Goal: Information Seeking & Learning: Learn about a topic

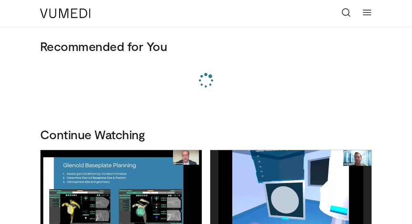
click at [349, 12] on icon at bounding box center [346, 13] width 10 height 10
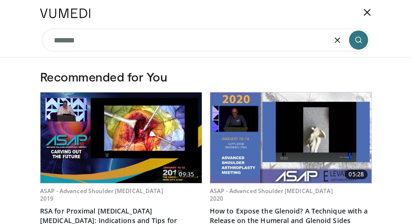
type input "*******"
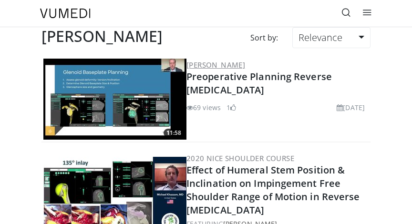
click at [220, 64] on link "[PERSON_NAME]" at bounding box center [215, 65] width 59 height 10
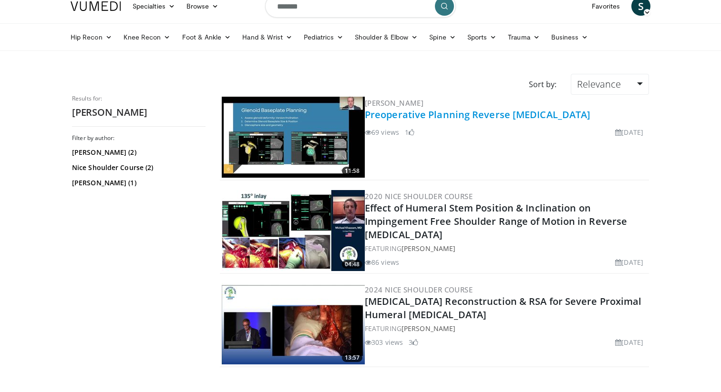
scroll to position [4, 0]
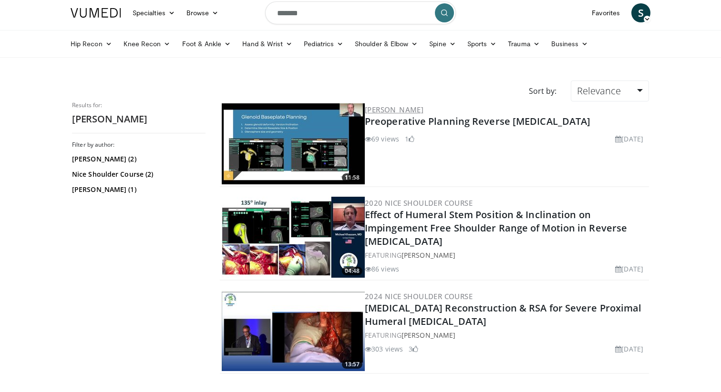
click at [403, 111] on link "[PERSON_NAME]" at bounding box center [394, 110] width 59 height 10
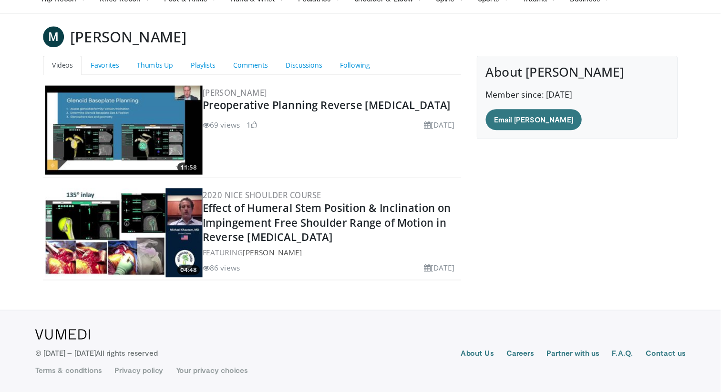
scroll to position [14, 0]
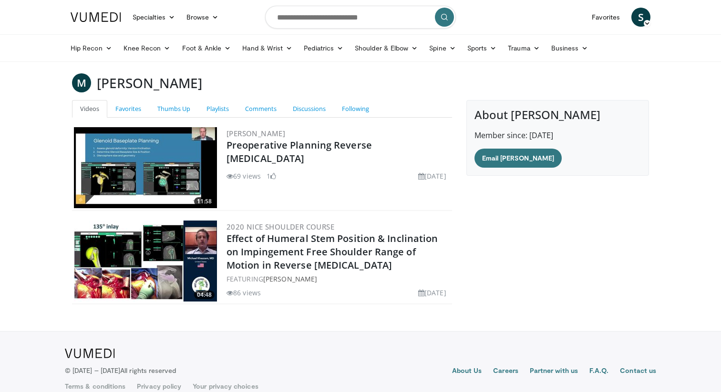
click at [177, 164] on img at bounding box center [145, 167] width 143 height 81
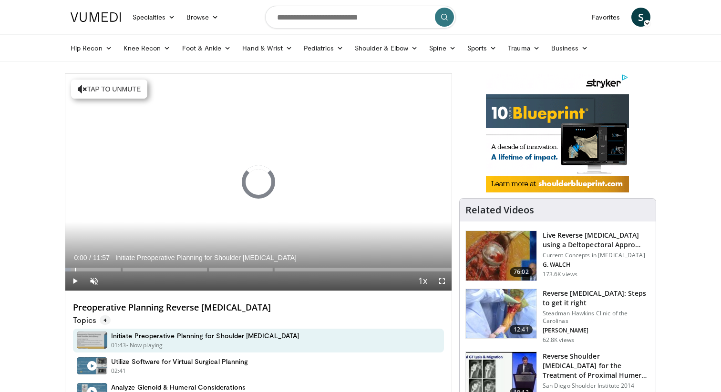
click at [75, 268] on div "Progress Bar" at bounding box center [75, 270] width 1 height 4
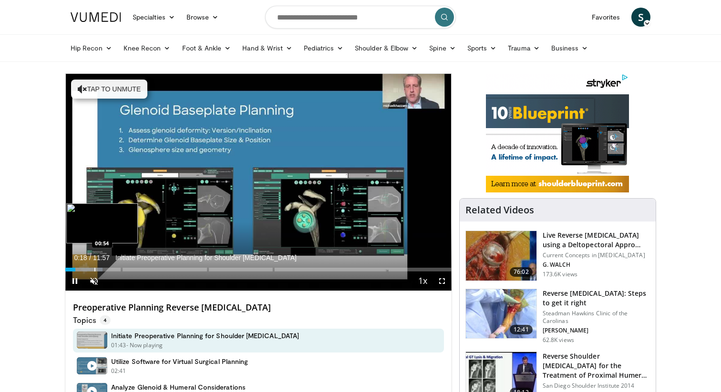
click at [94, 268] on div "Progress Bar" at bounding box center [94, 270] width 1 height 4
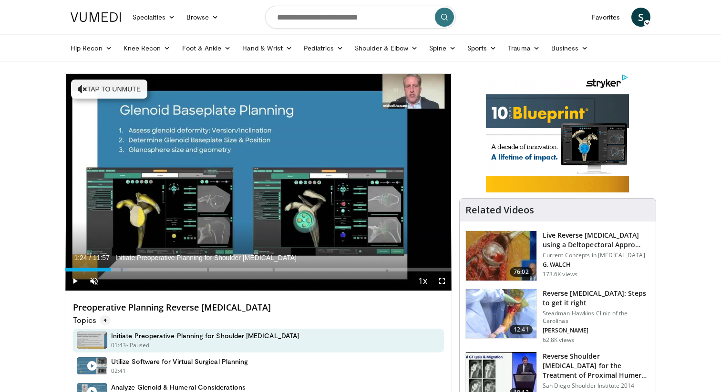
click at [111, 266] on div "Loaded : 16.59% 01:24 01:24" at bounding box center [258, 267] width 386 height 9
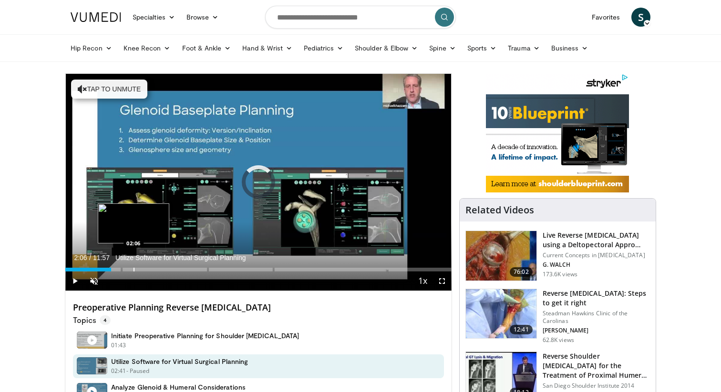
click at [133, 266] on div "Loaded : 0.00% 01:25 02:06" at bounding box center [258, 267] width 386 height 9
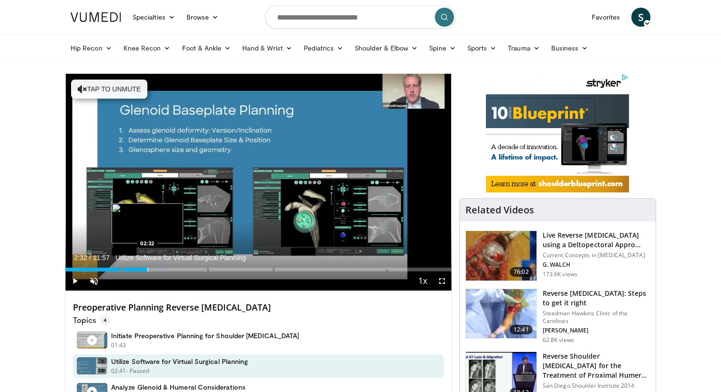
click at [147, 271] on div "Loaded : 26.27% 02:32" at bounding box center [258, 270] width 386 height 4
click at [165, 271] on div "Progress Bar" at bounding box center [164, 270] width 1 height 4
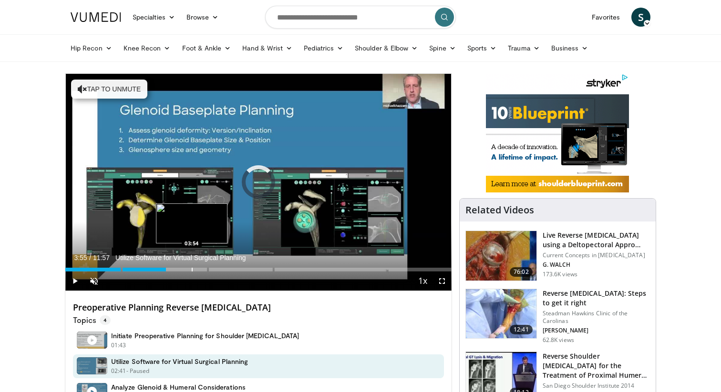
click at [192, 271] on div "Progress Bar" at bounding box center [192, 270] width 1 height 4
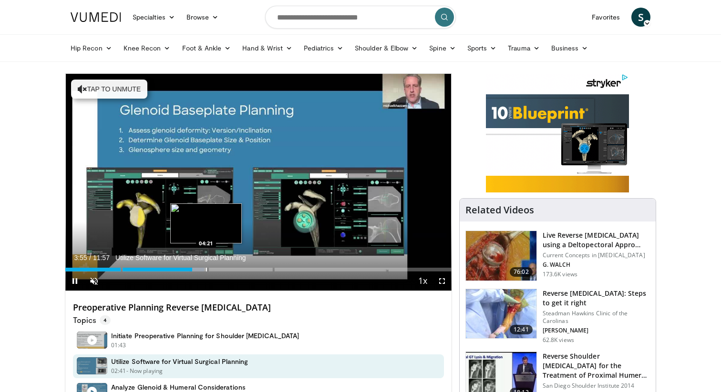
click at [207, 271] on div "Progress Bar" at bounding box center [206, 270] width 1 height 4
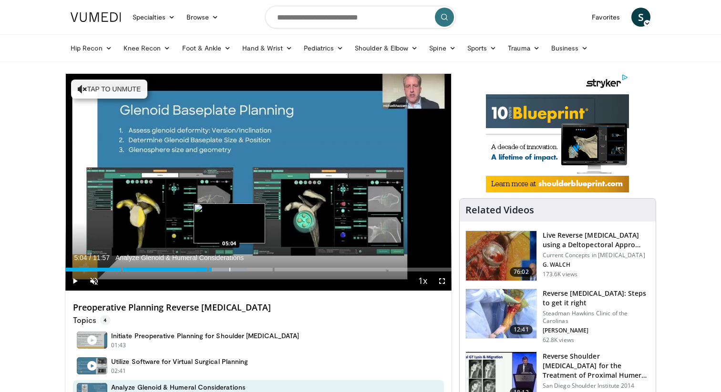
click at [229, 270] on div "Progress Bar" at bounding box center [229, 270] width 1 height 4
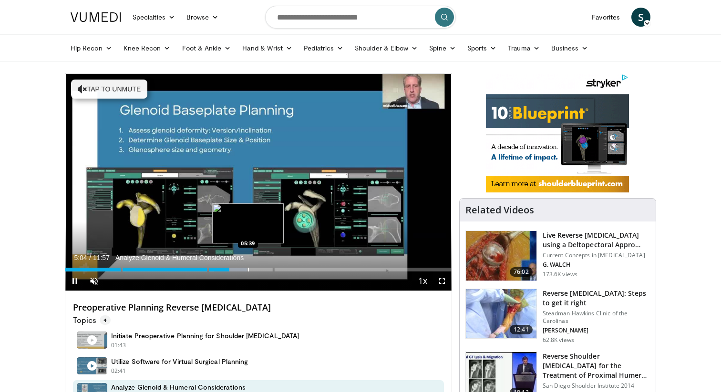
click at [248, 270] on div "Progress Bar" at bounding box center [248, 270] width 1 height 4
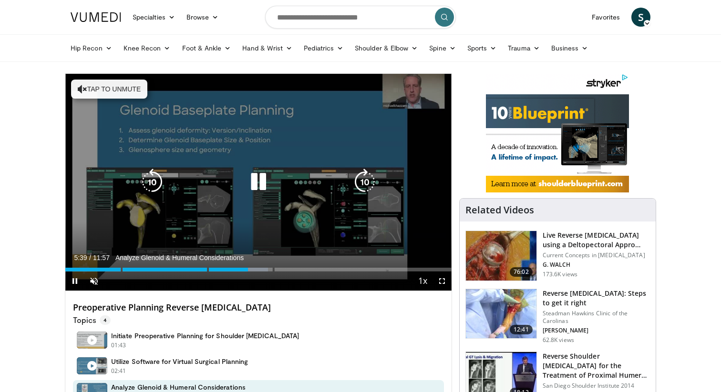
click at [262, 270] on video-js "**********" at bounding box center [258, 182] width 386 height 217
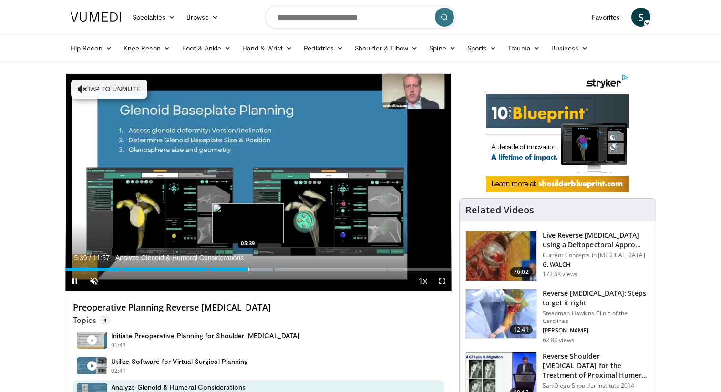
click at [261, 271] on div "Loaded : 55.78% 05:39" at bounding box center [258, 270] width 386 height 4
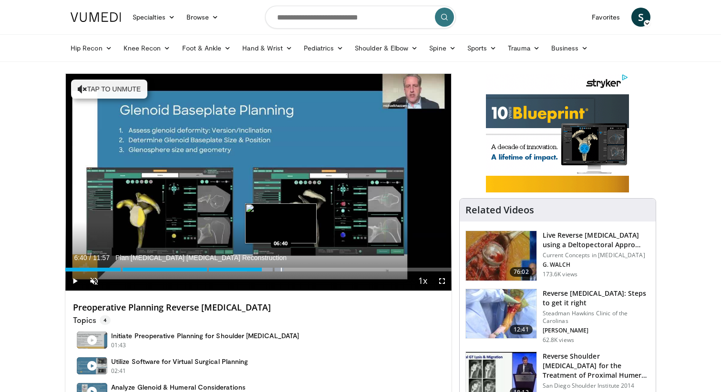
click at [281, 270] on div "Progress Bar" at bounding box center [281, 270] width 1 height 4
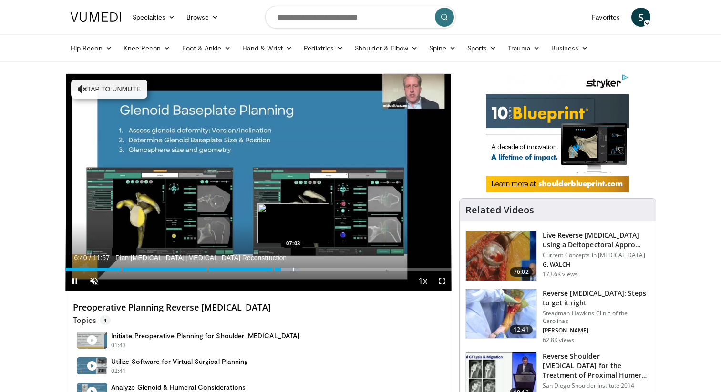
click at [294, 270] on div "Progress Bar" at bounding box center [293, 270] width 1 height 4
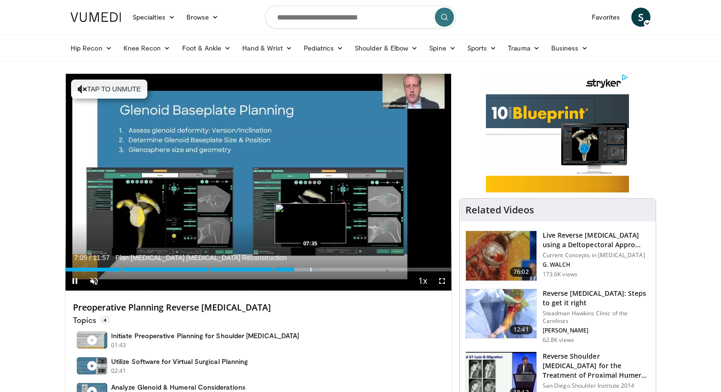
click at [310, 270] on div "Progress Bar" at bounding box center [310, 270] width 1 height 4
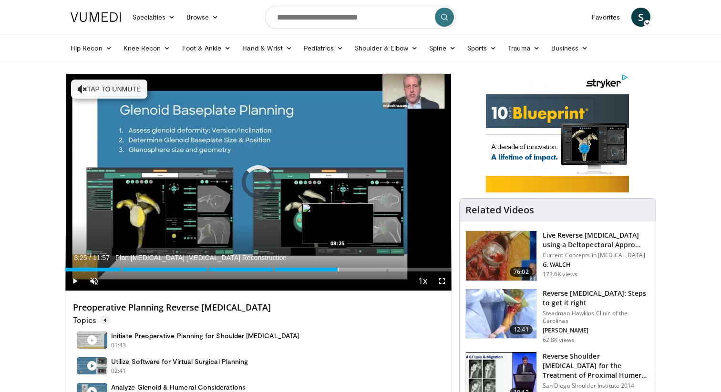
click at [337, 270] on div "Progress Bar" at bounding box center [337, 270] width 1 height 4
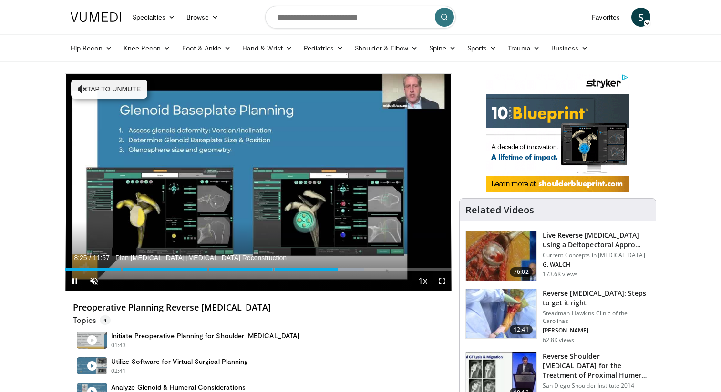
click at [357, 272] on div "Current Time 8:25 / Duration 11:57 Plan Rotator Cuff Tear Arthropathy Reconstru…" at bounding box center [258, 281] width 386 height 19
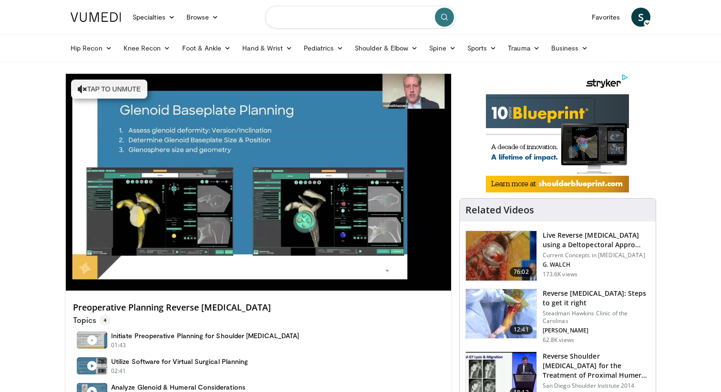
click at [304, 26] on input "Search topics, interventions" at bounding box center [360, 17] width 191 height 23
type input "**********"
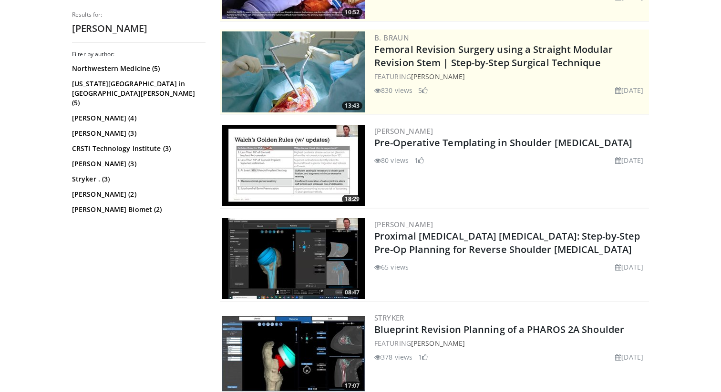
scroll to position [180, 0]
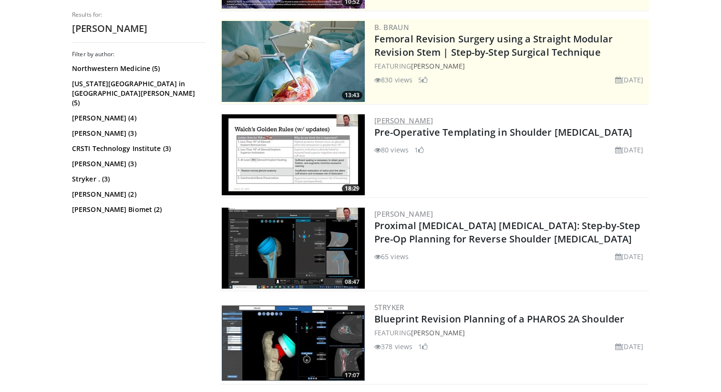
click at [416, 118] on link "[PERSON_NAME]" at bounding box center [403, 121] width 59 height 10
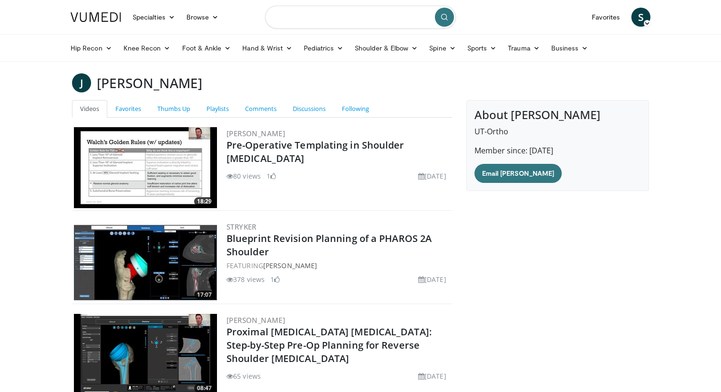
click at [321, 17] on input "Search topics, interventions" at bounding box center [360, 17] width 191 height 23
type input "**********"
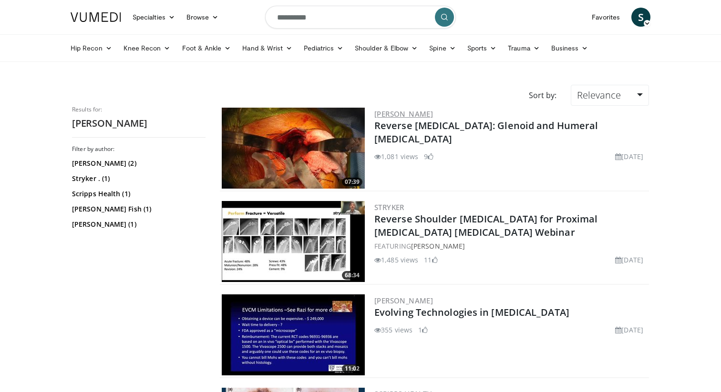
click at [386, 113] on link "[PERSON_NAME]" at bounding box center [403, 114] width 59 height 10
